Goal: Task Accomplishment & Management: Manage account settings

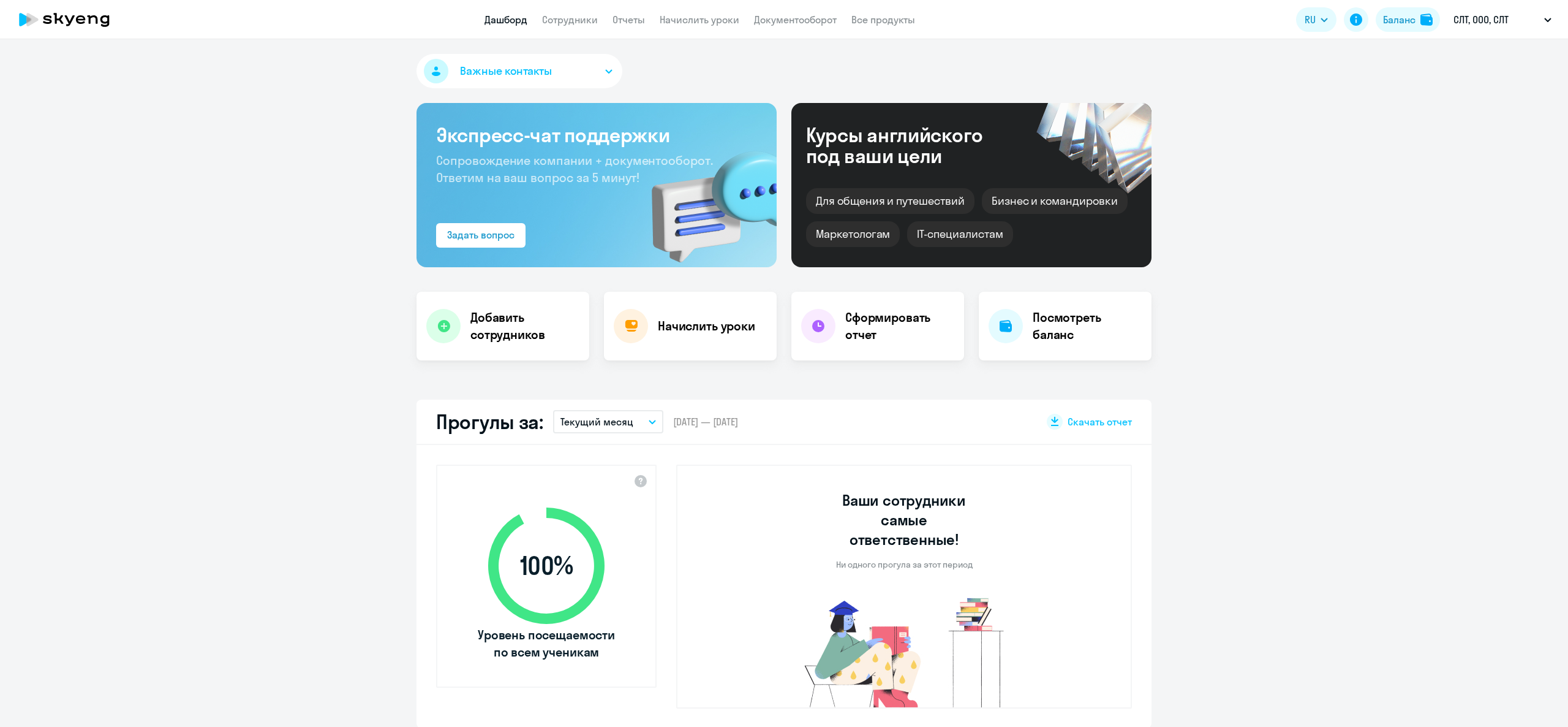
select select "30"
click at [572, 14] on link "Сотрудники" at bounding box center [570, 20] width 56 height 12
select select "30"
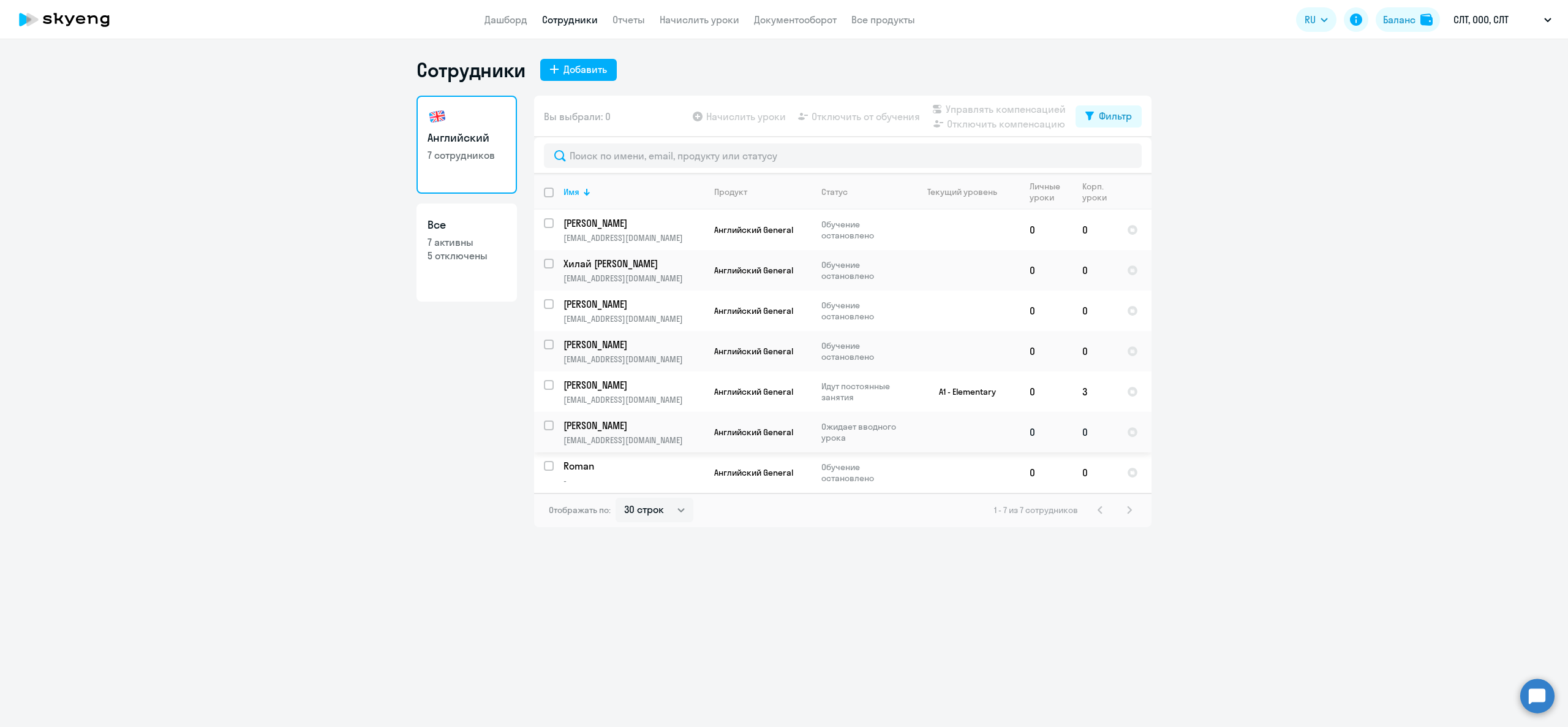
click at [549, 428] on input "select row 42348982" at bounding box center [556, 433] width 25 height 25
click at [549, 428] on input "deselect row 42348982" at bounding box center [556, 433] width 25 height 25
checkbox input "false"
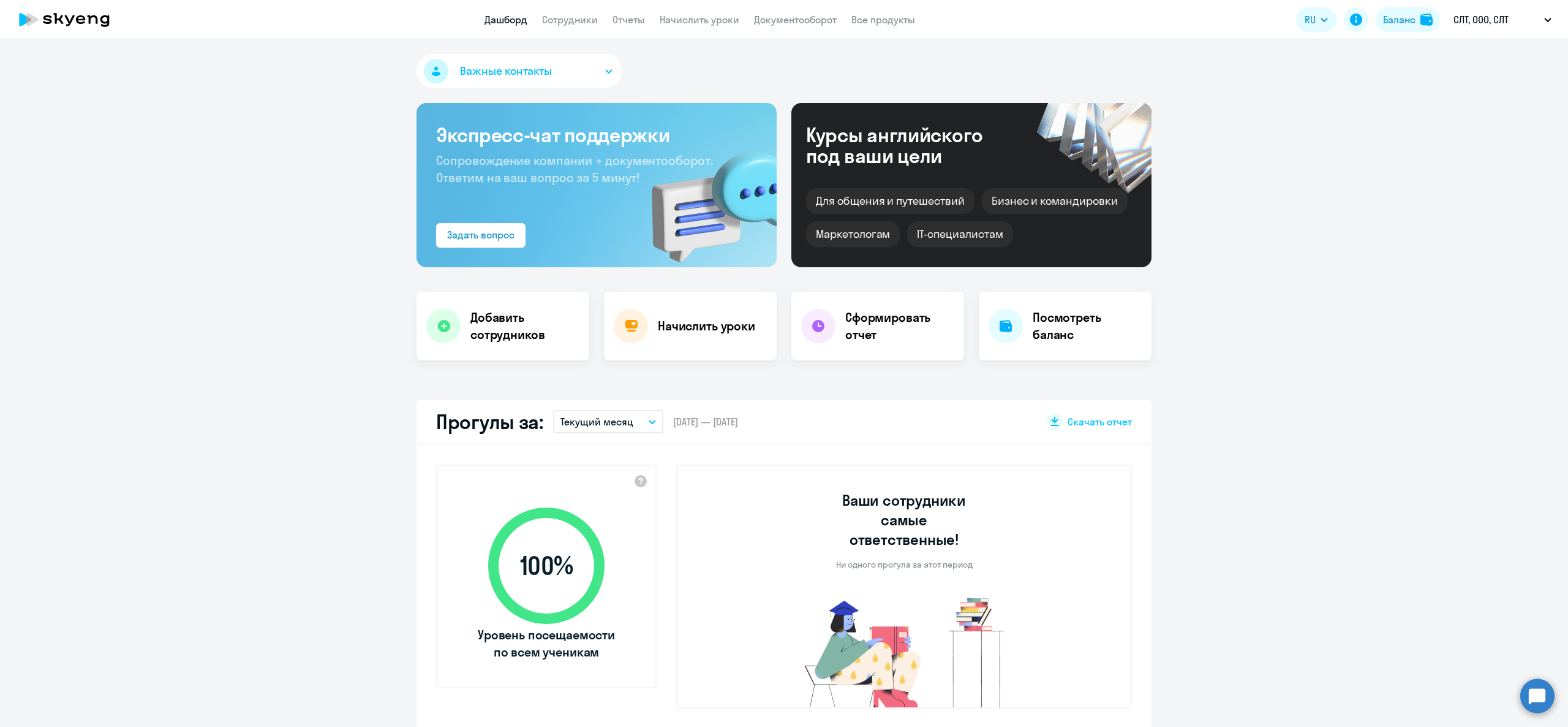
select select "30"
drag, startPoint x: 0, startPoint y: 0, endPoint x: 581, endPoint y: 19, distance: 581.3
click at [581, 19] on link "Сотрудники" at bounding box center [570, 20] width 56 height 12
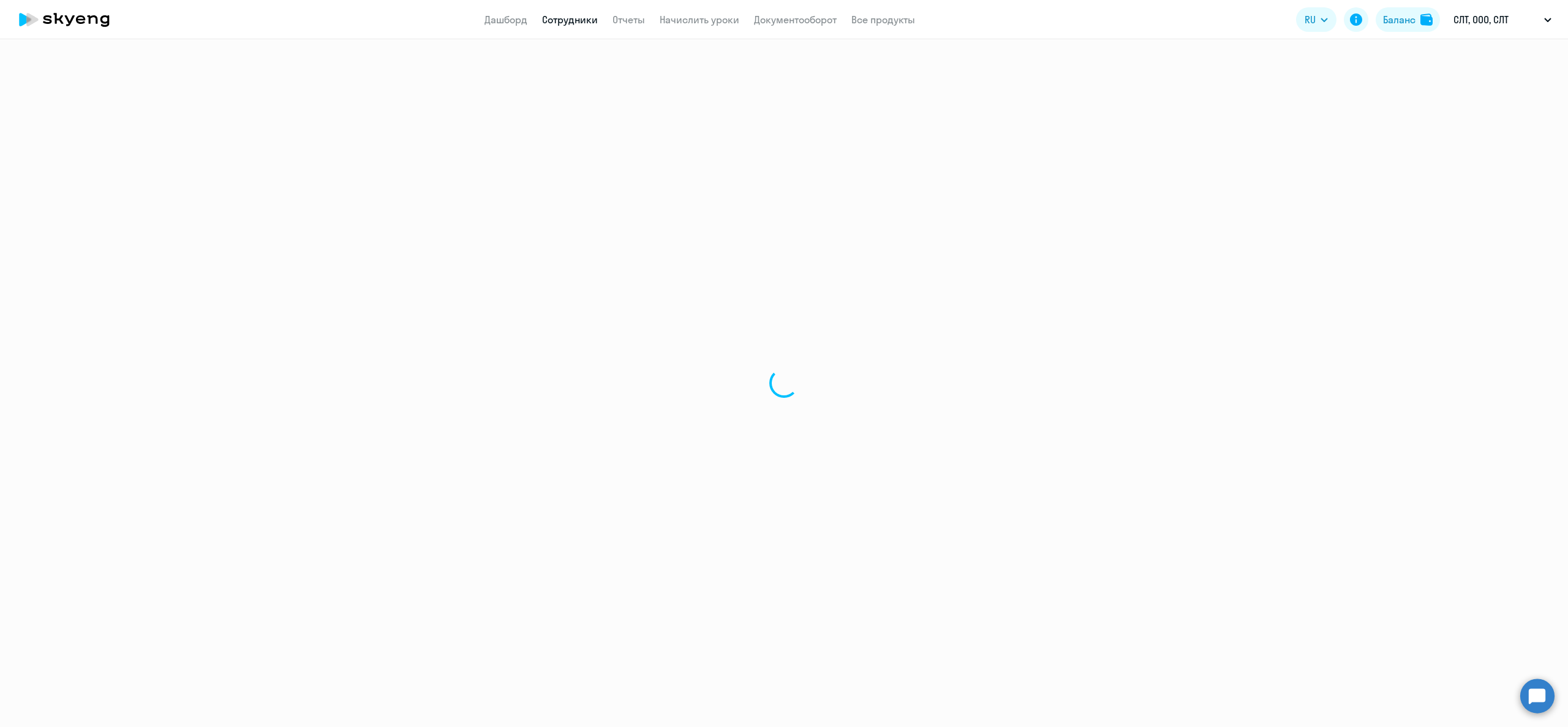
select select "30"
